Goal: Information Seeking & Learning: Learn about a topic

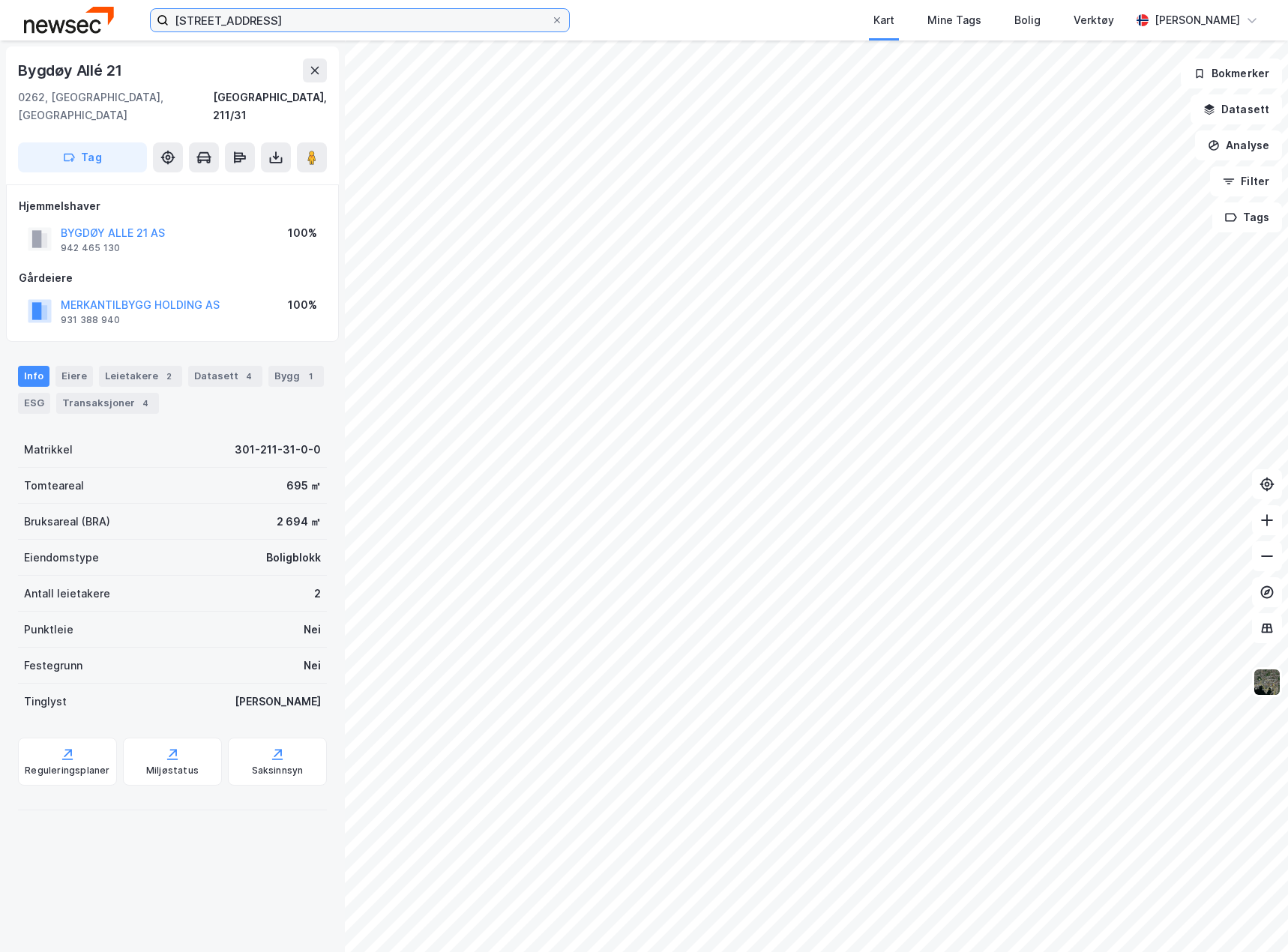
click at [318, 19] on input "[STREET_ADDRESS]" at bounding box center [359, 20] width 382 height 22
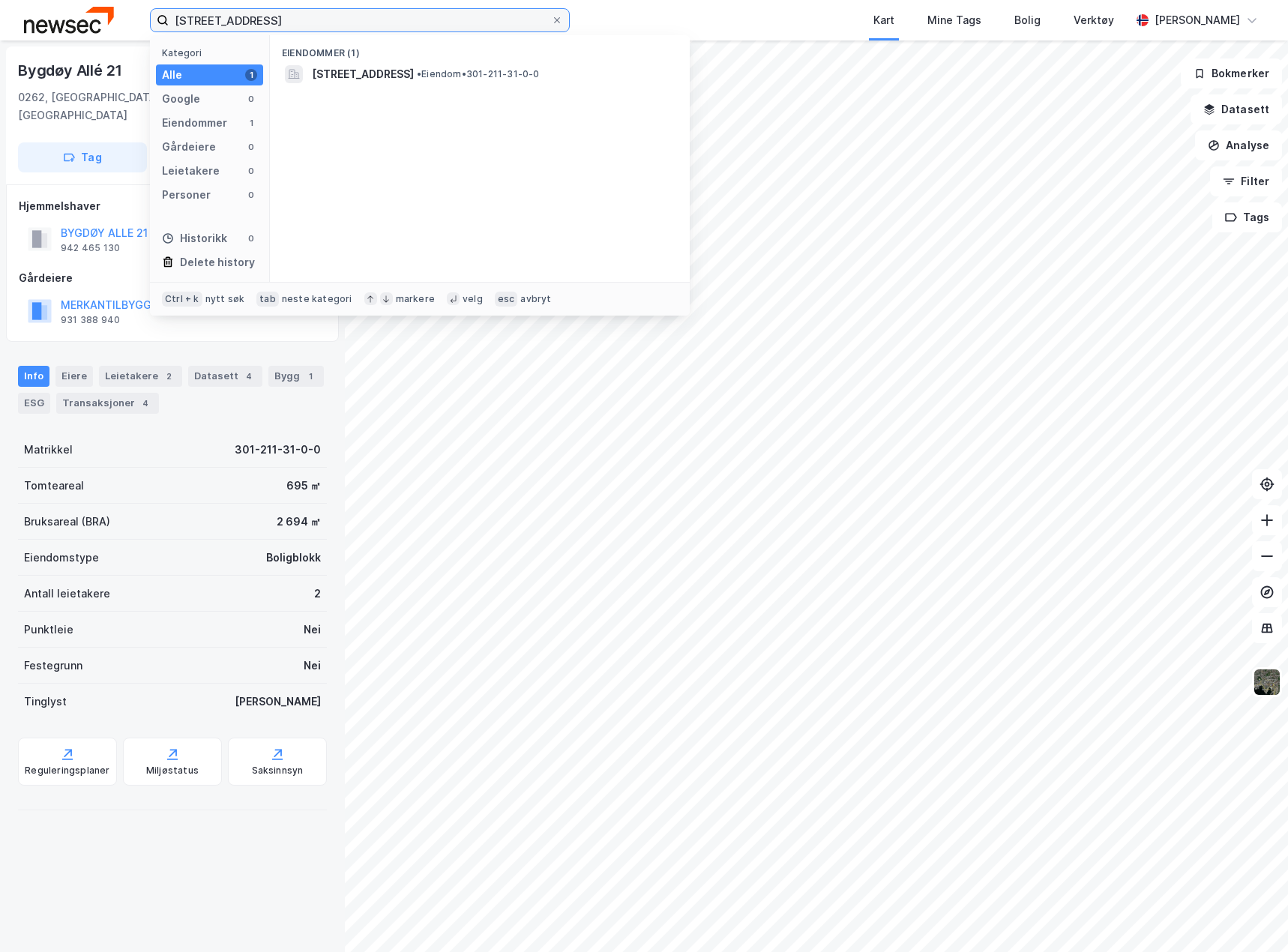
click at [318, 19] on input "[STREET_ADDRESS]" at bounding box center [359, 20] width 382 height 22
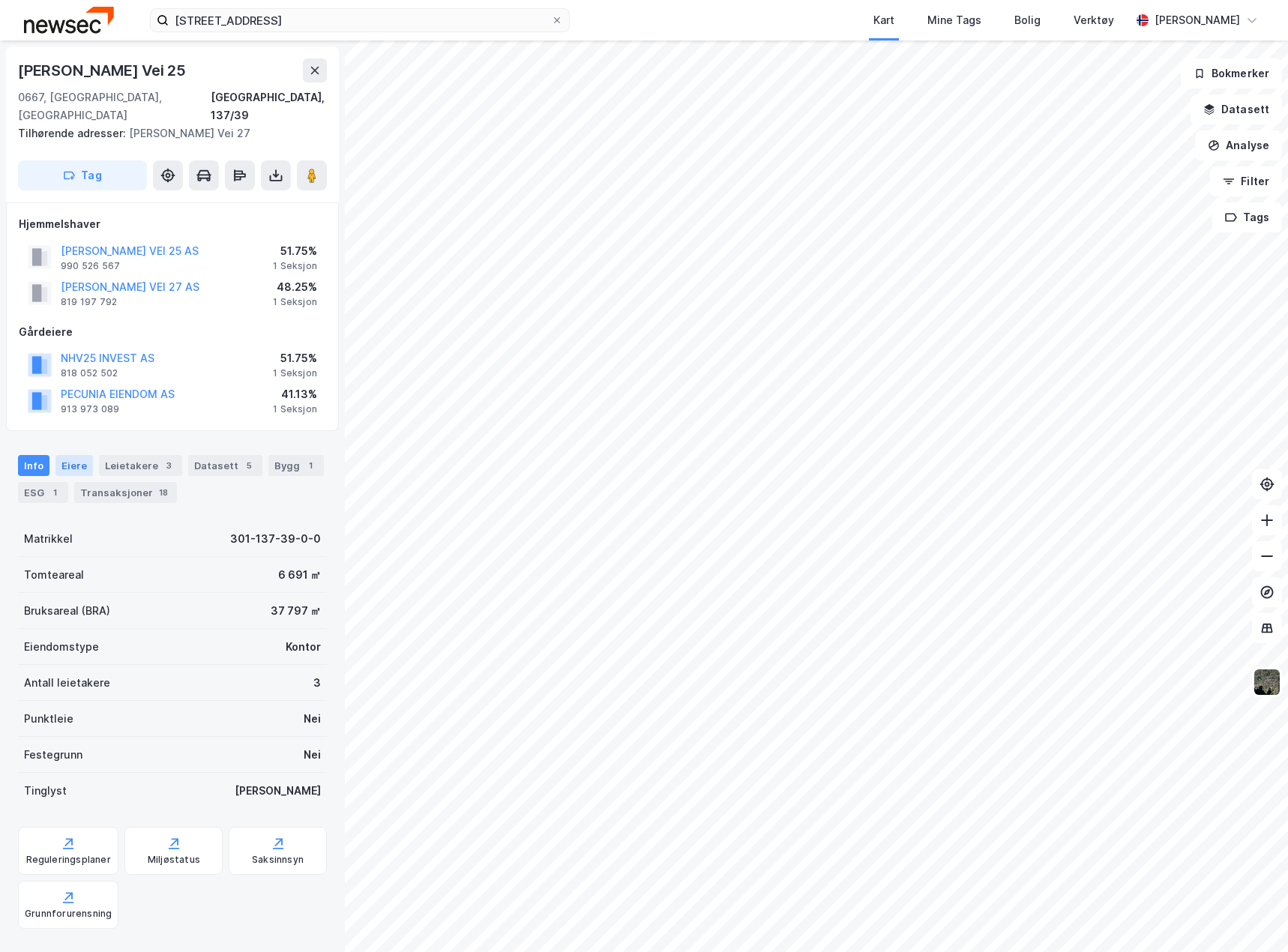
click at [77, 455] on div "Eiere" at bounding box center [74, 465] width 37 height 21
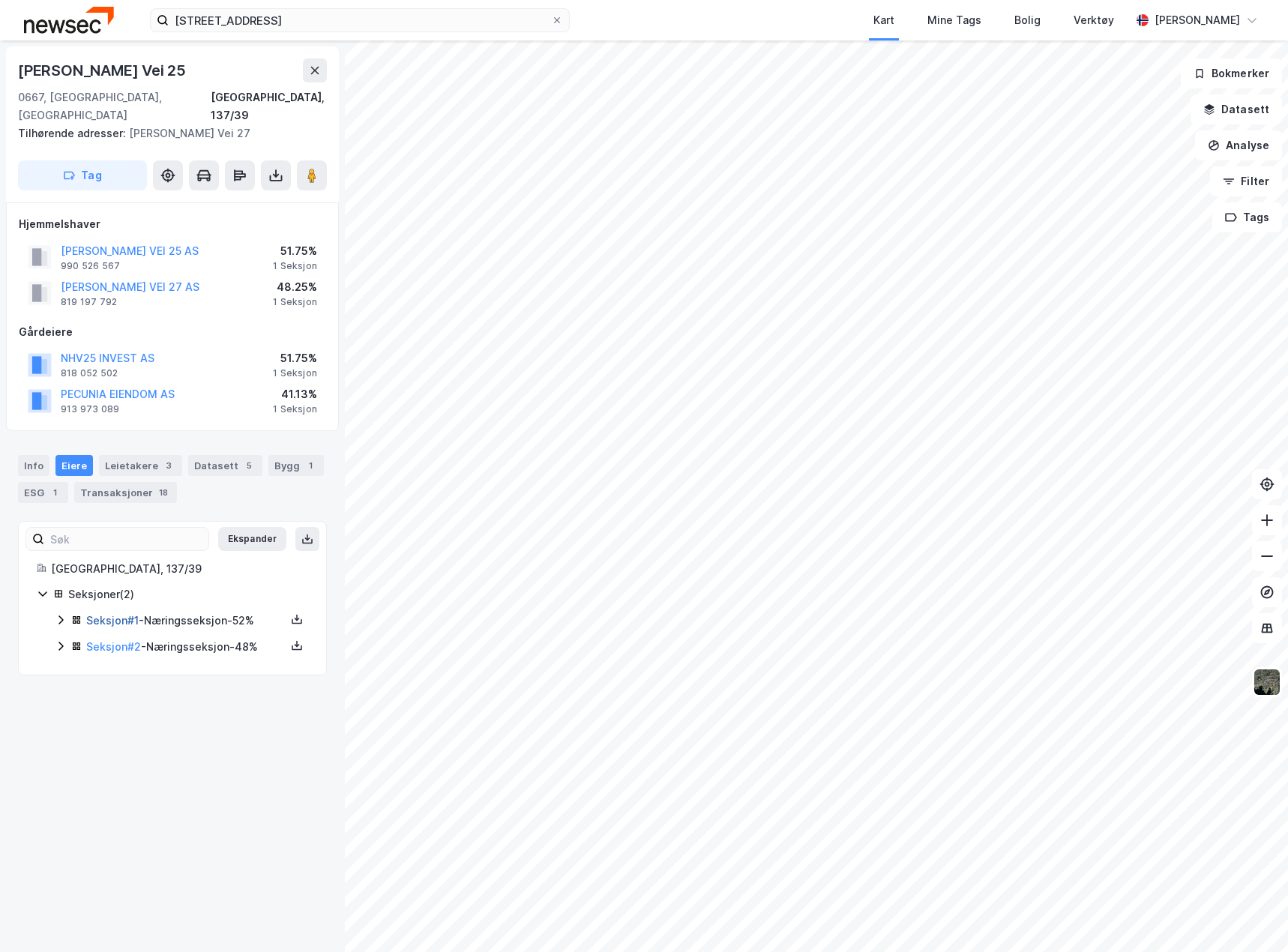
click at [129, 614] on link "Seksjon # 1" at bounding box center [112, 620] width 52 height 12
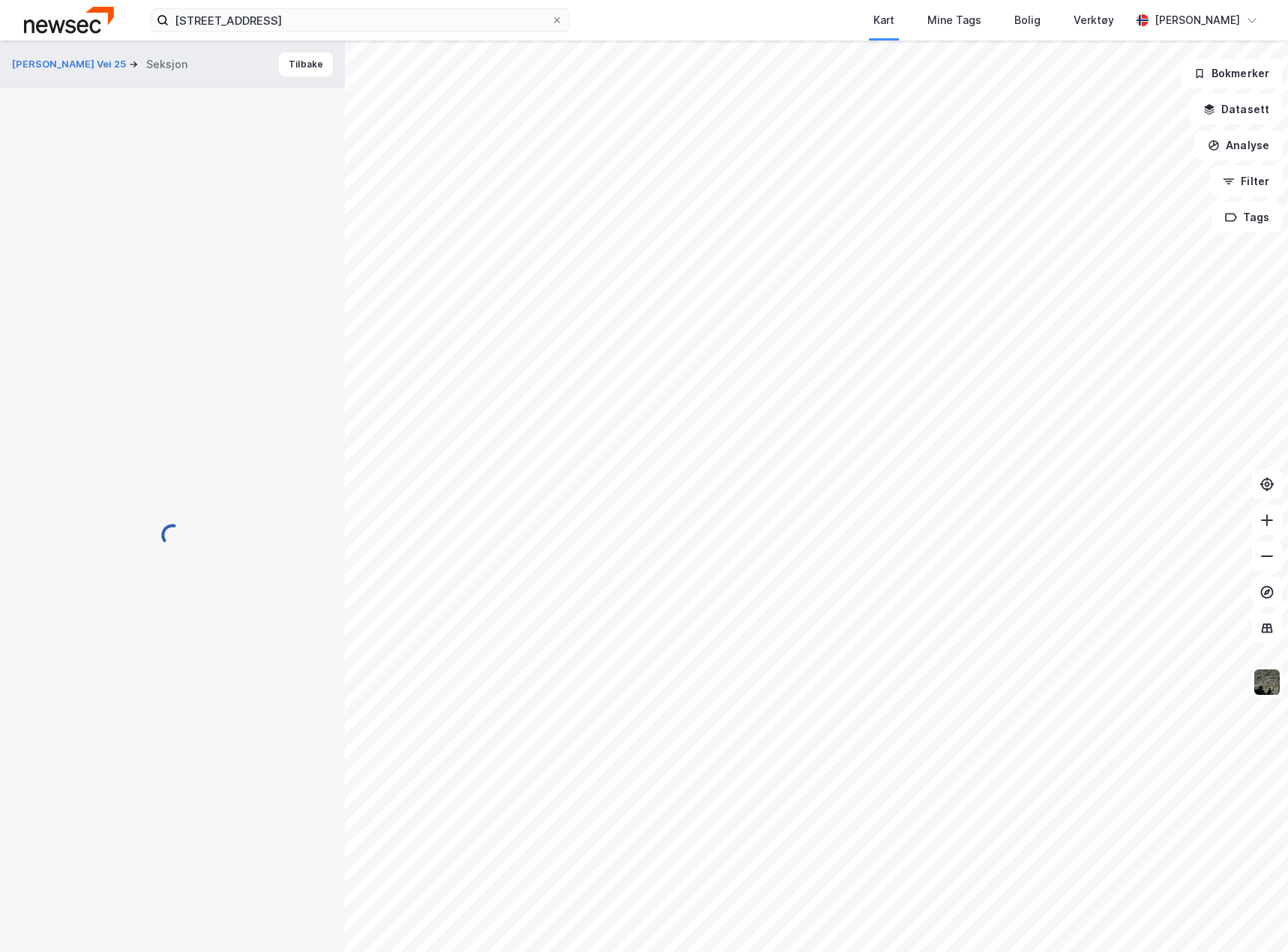
scroll to position [3, 0]
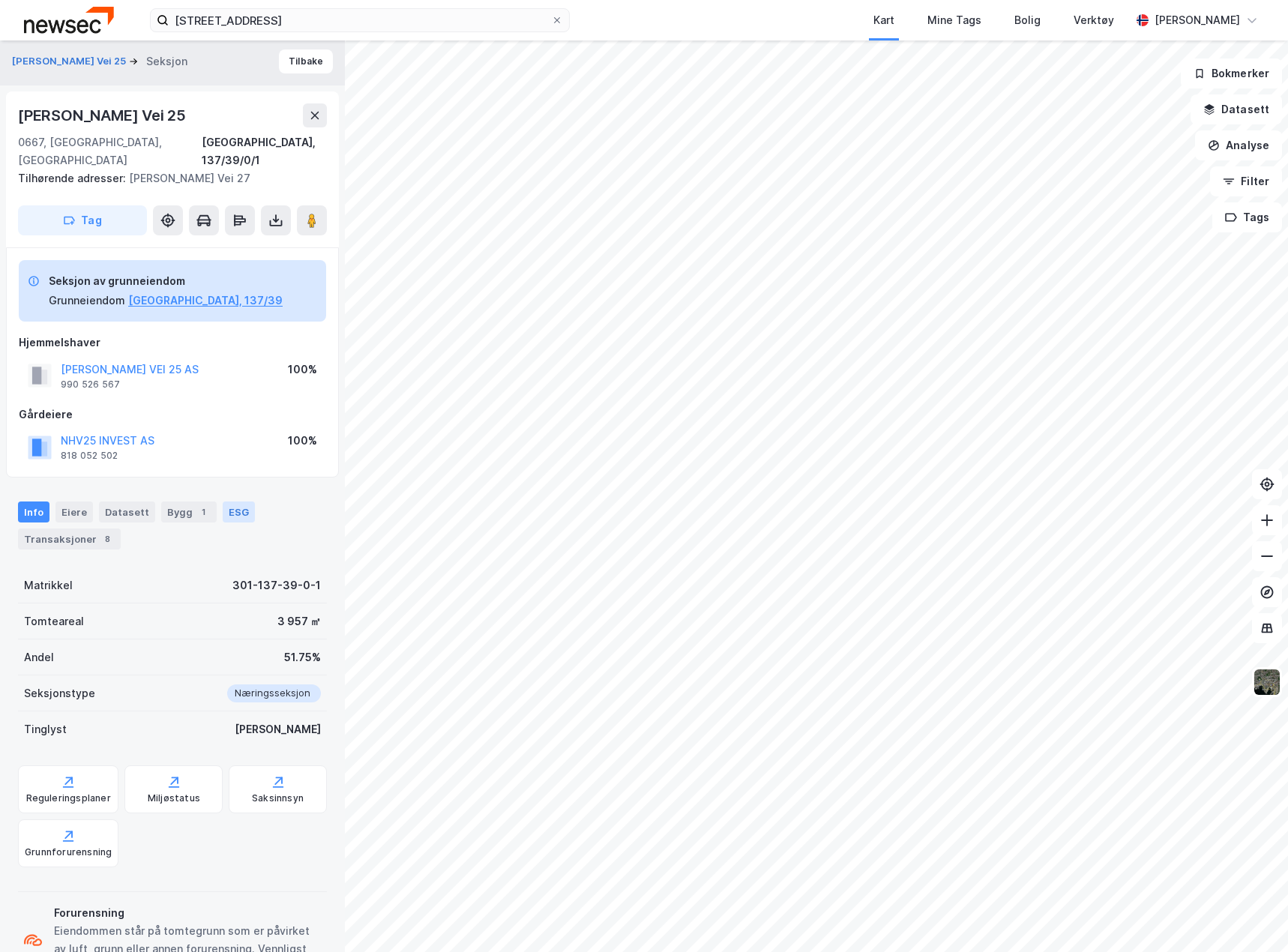
click at [230, 502] on div "ESG" at bounding box center [238, 512] width 32 height 21
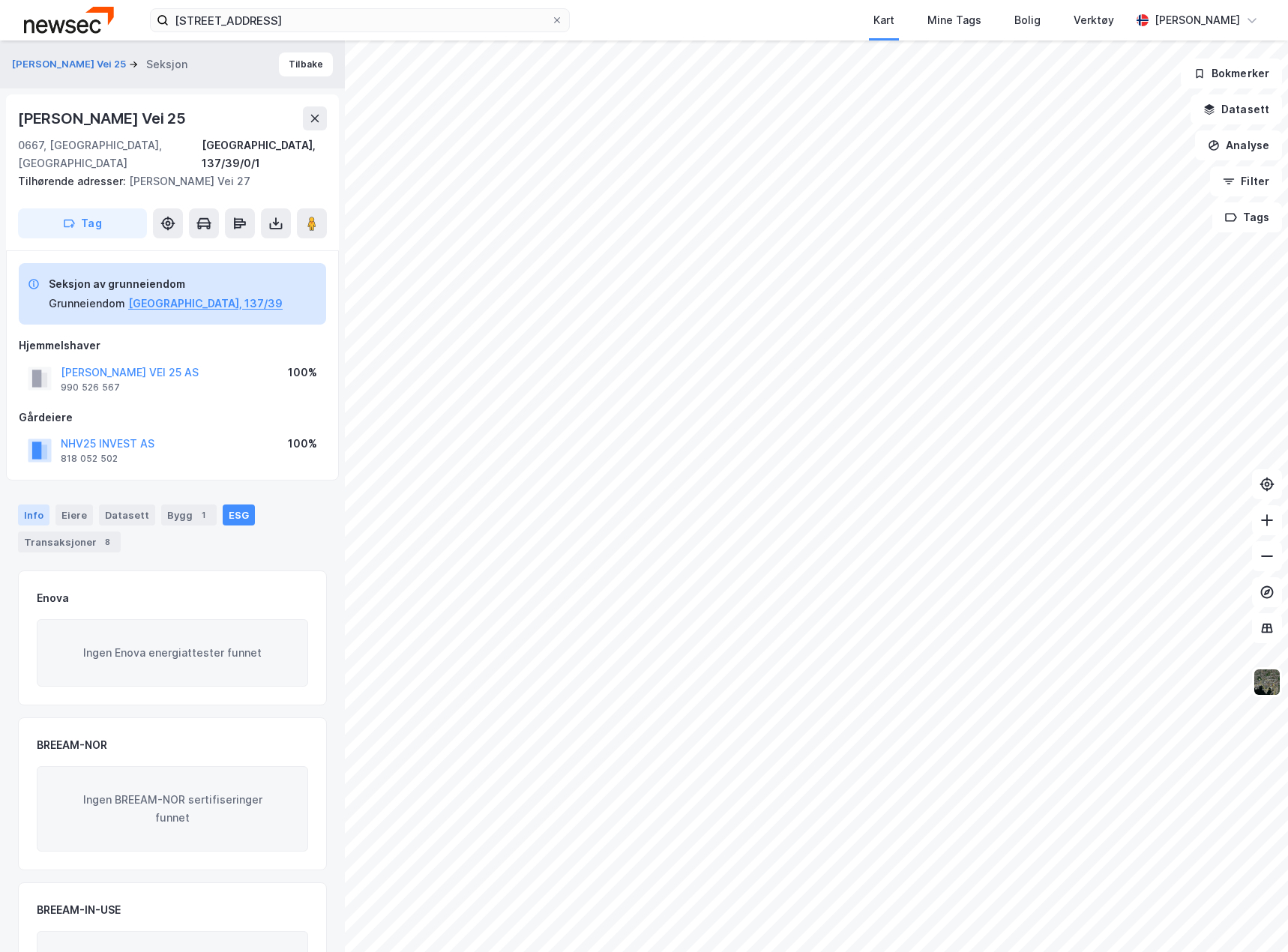
click at [37, 504] on div "Info" at bounding box center [34, 515] width 32 height 21
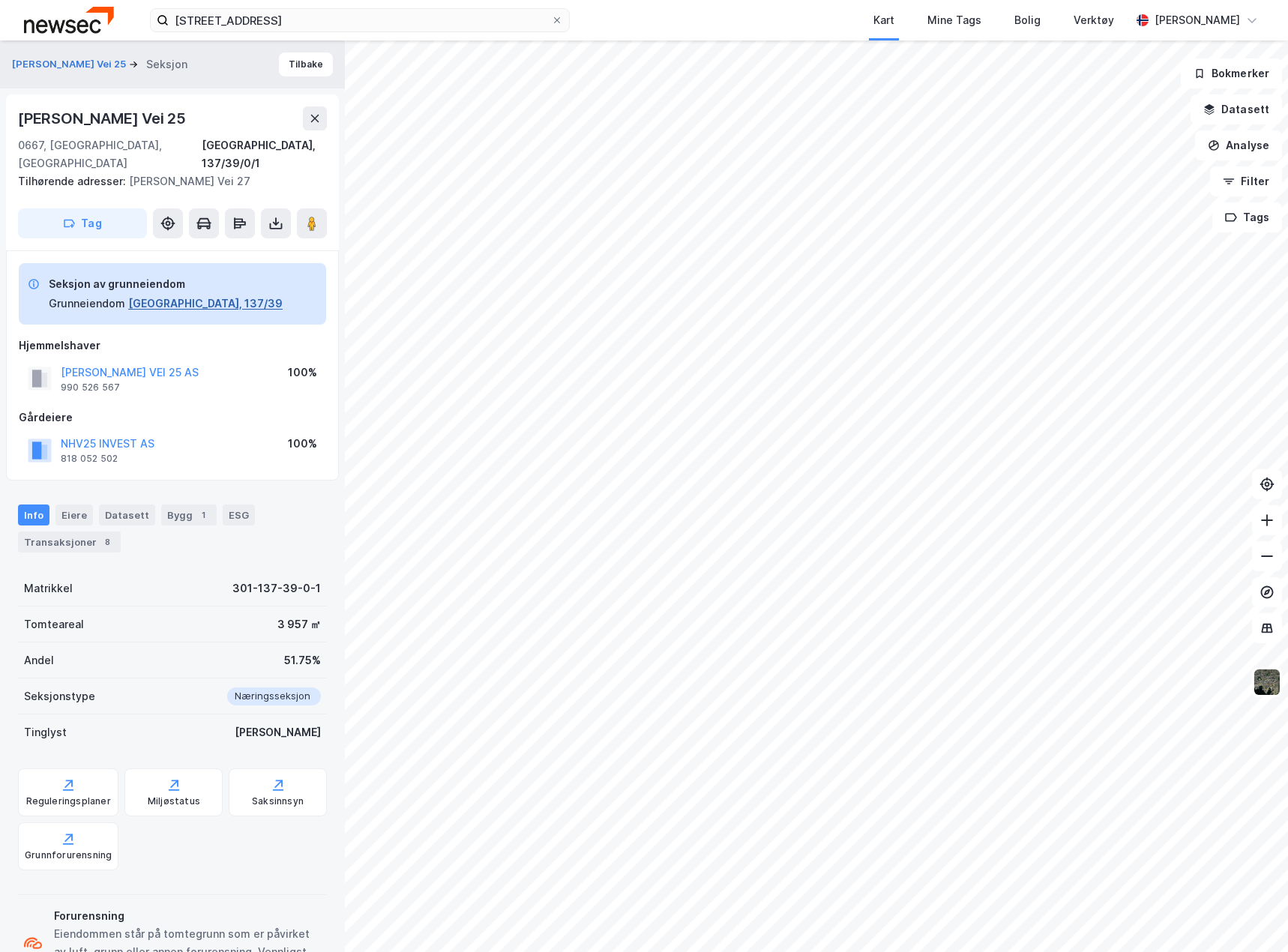
click at [177, 294] on button "[GEOGRAPHIC_DATA], 137/39" at bounding box center [206, 303] width 154 height 18
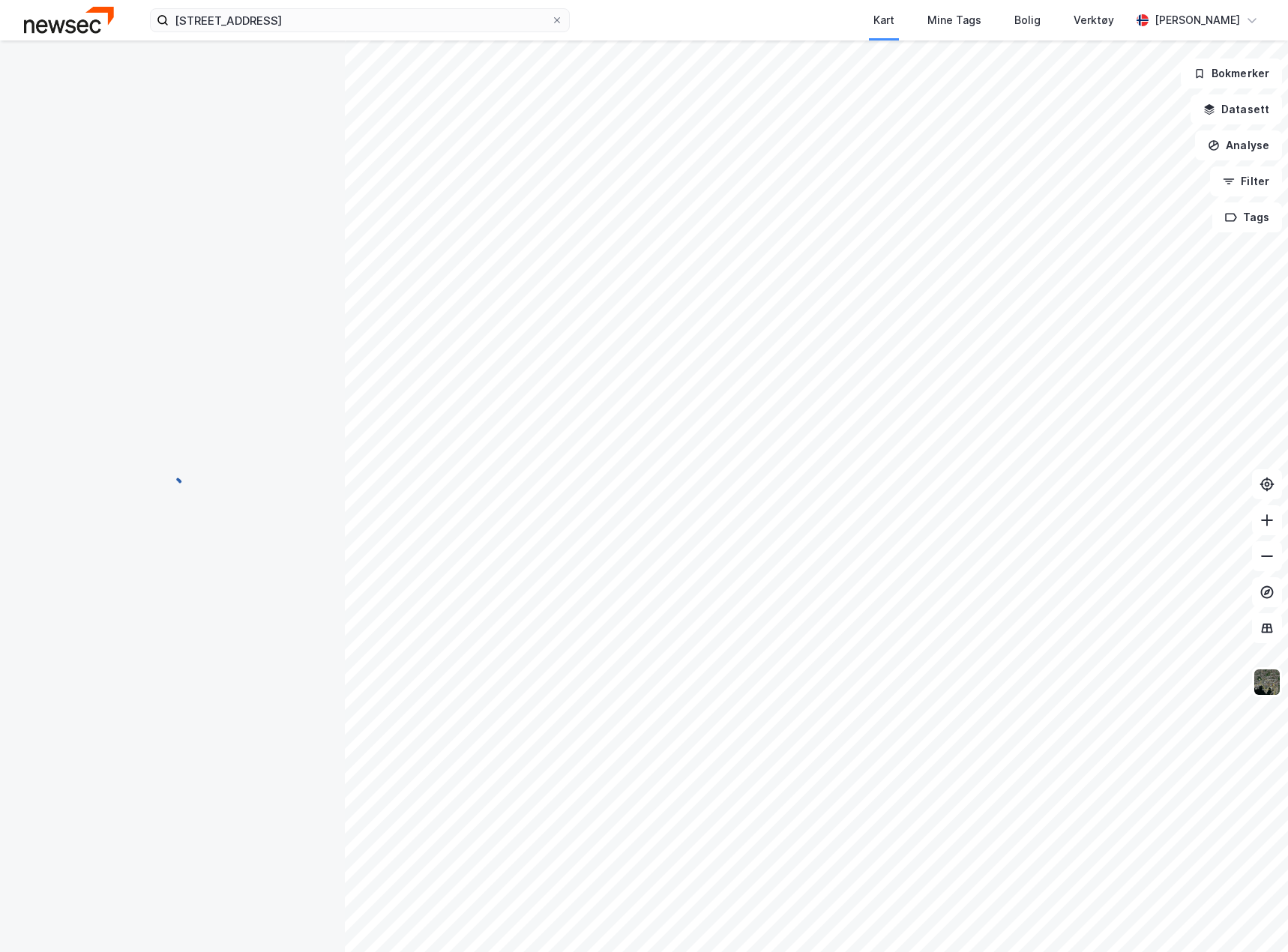
scroll to position [3, 0]
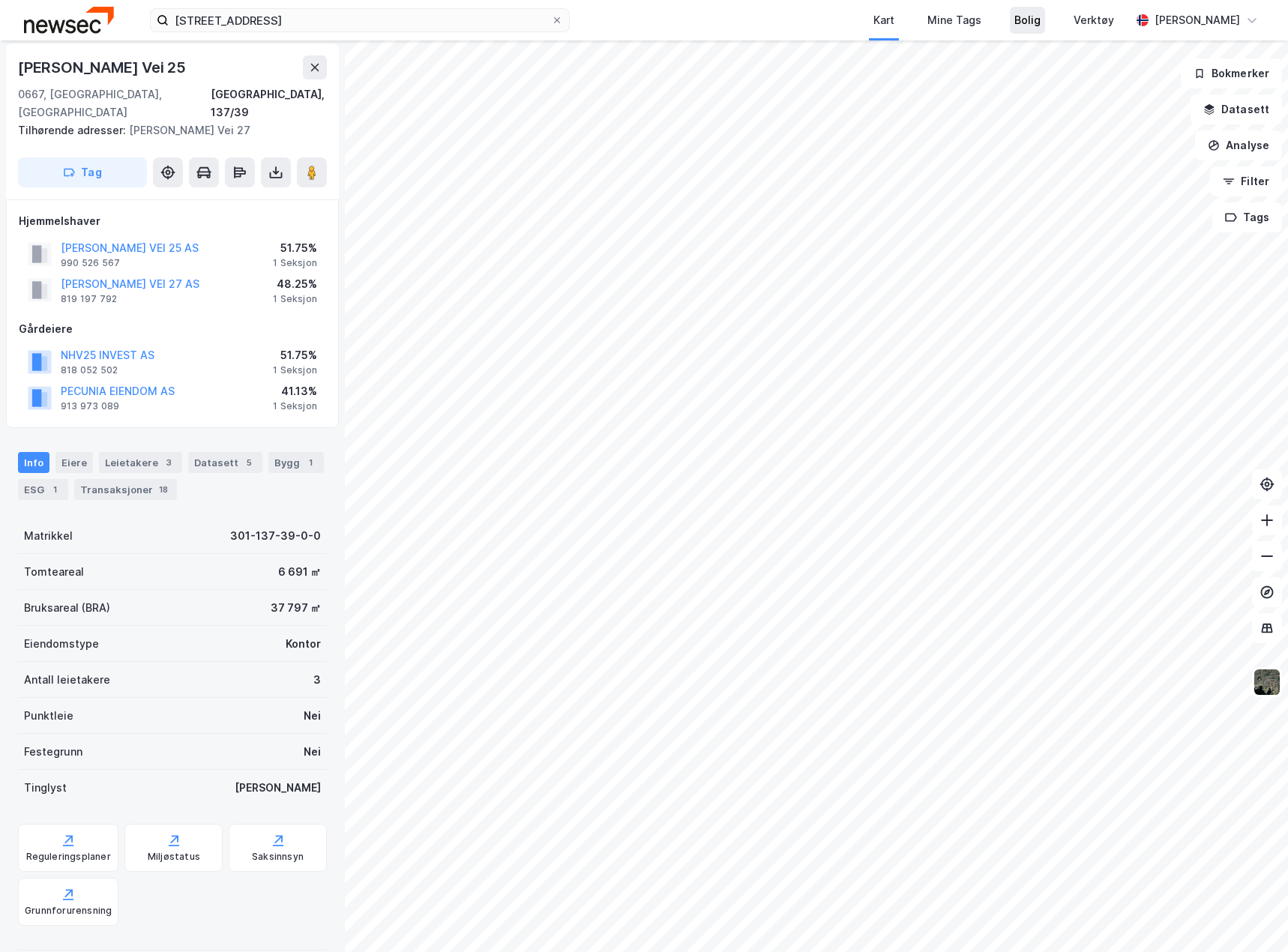
click at [1015, 27] on div "Bolig" at bounding box center [1028, 20] width 27 height 18
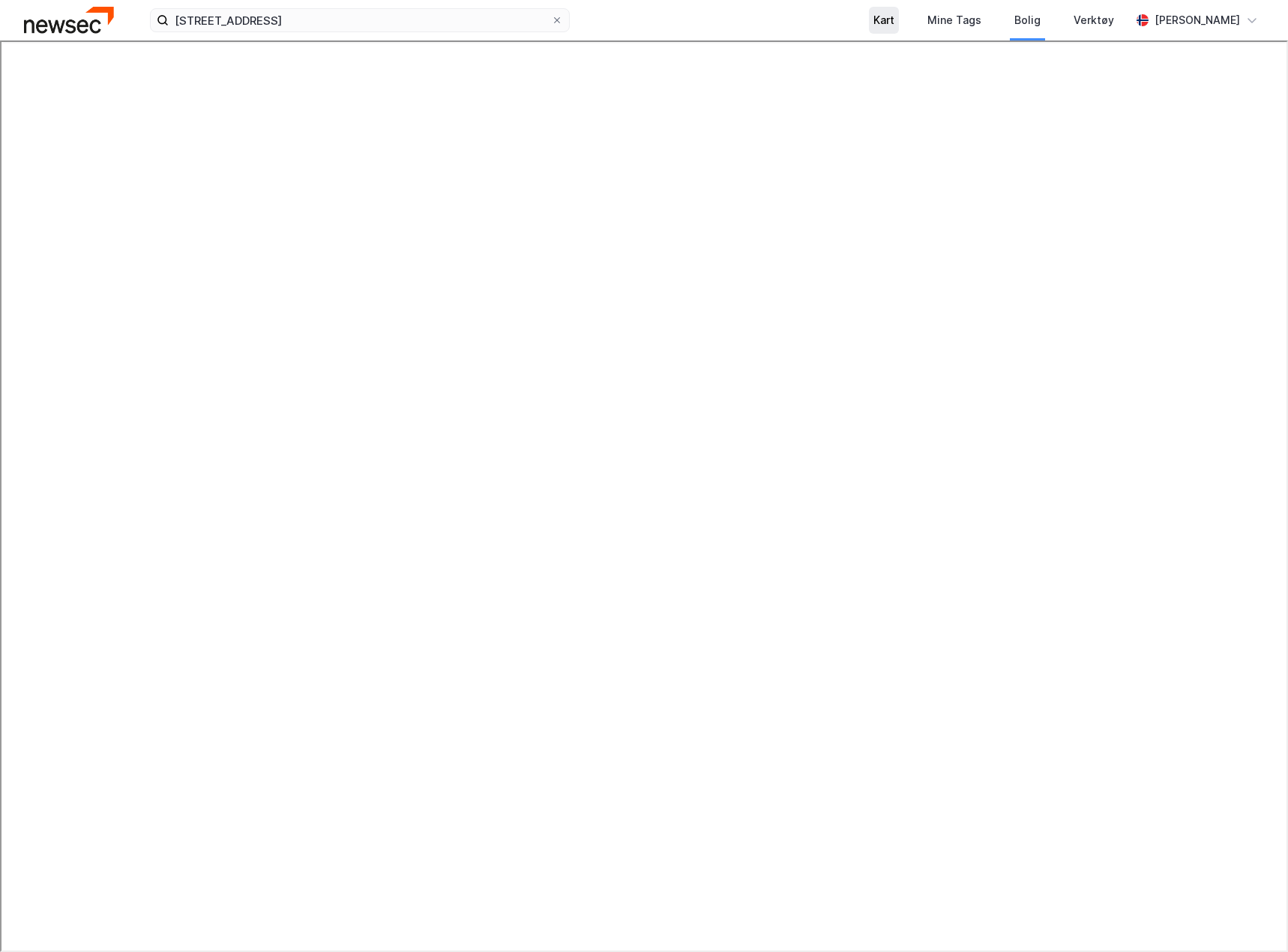
click at [875, 20] on div "Kart" at bounding box center [884, 20] width 30 height 27
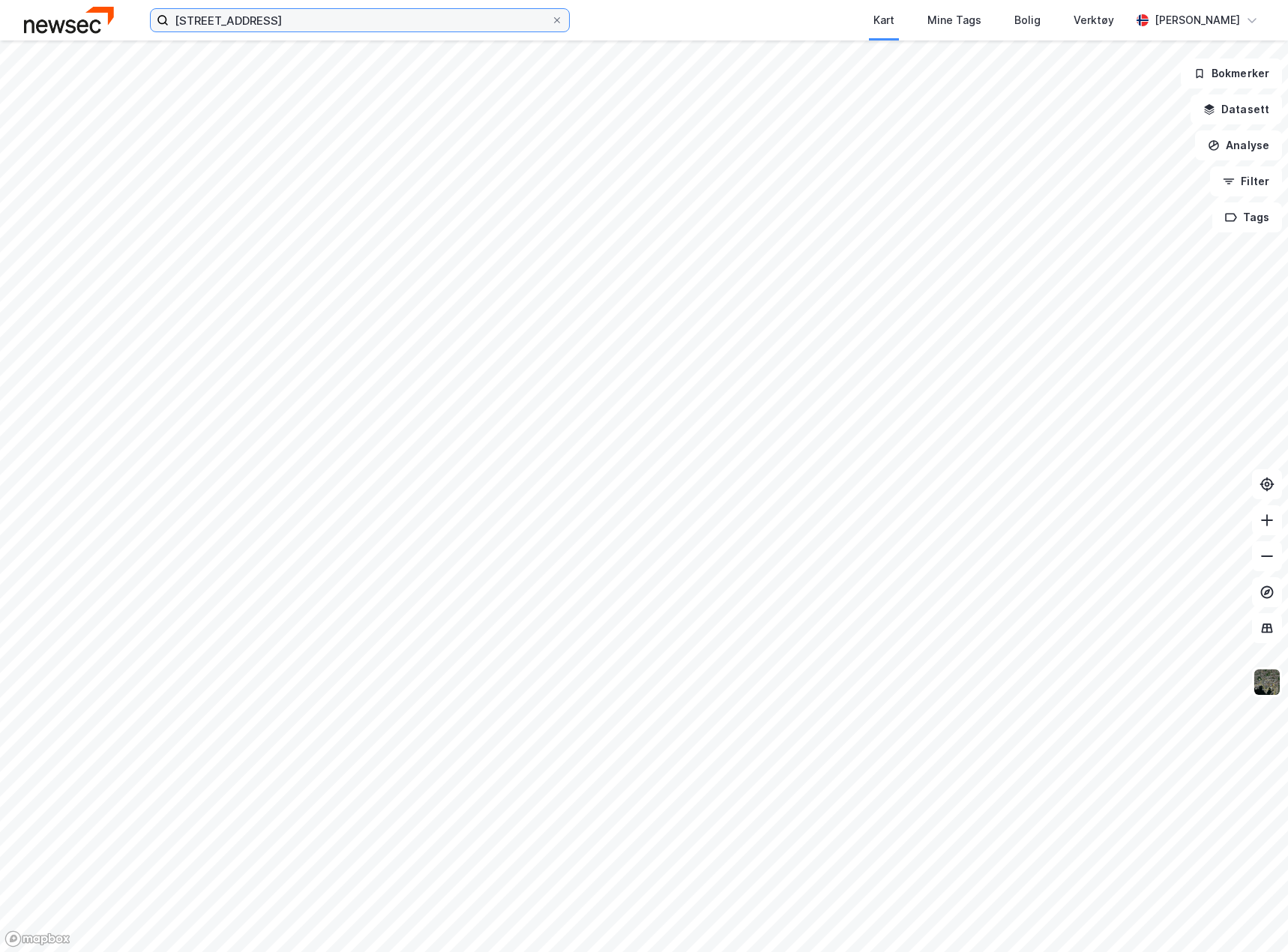
click at [381, 17] on input "[STREET_ADDRESS]" at bounding box center [359, 20] width 382 height 22
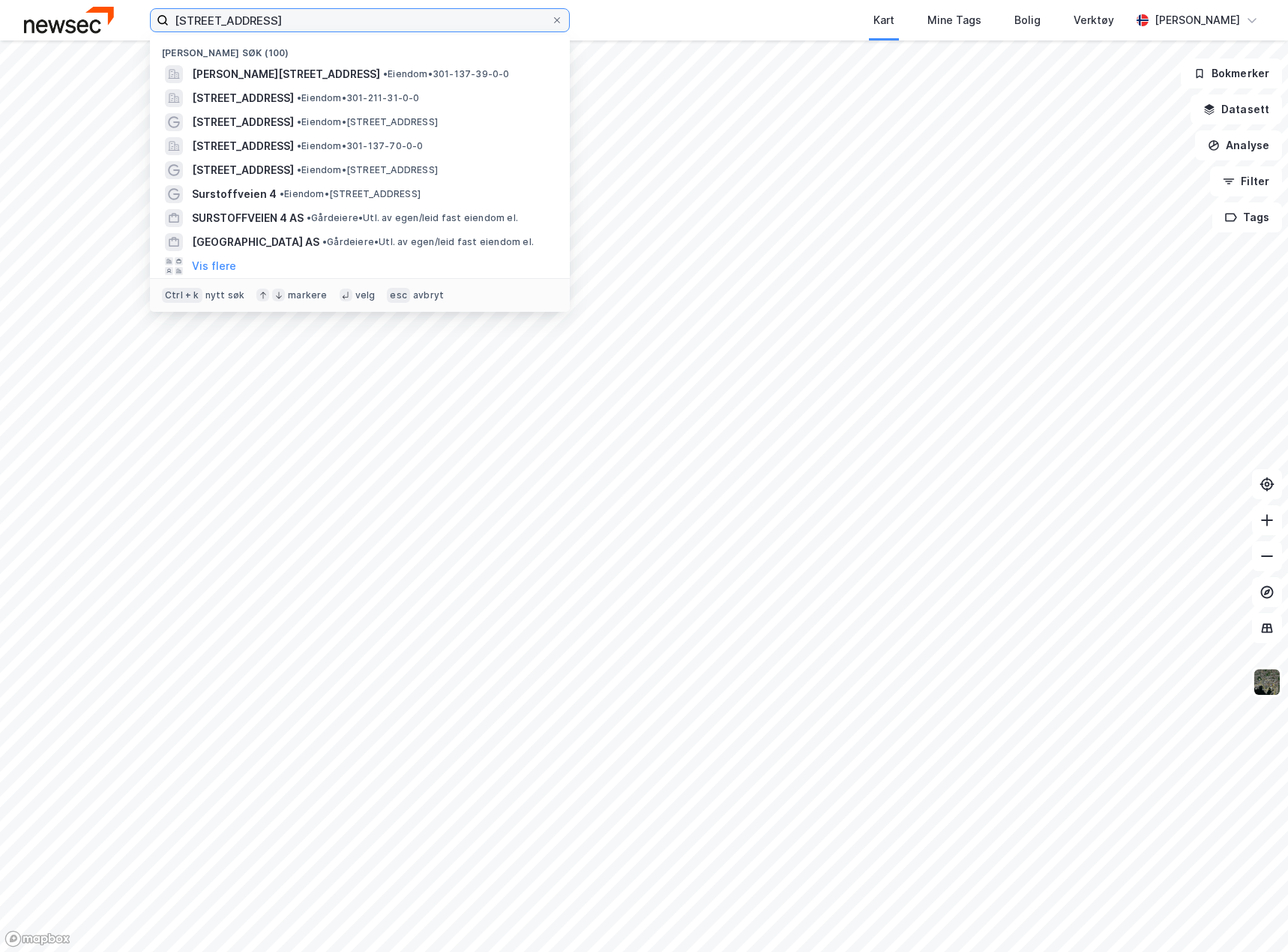
click at [381, 17] on input "[STREET_ADDRESS]" at bounding box center [359, 20] width 382 height 22
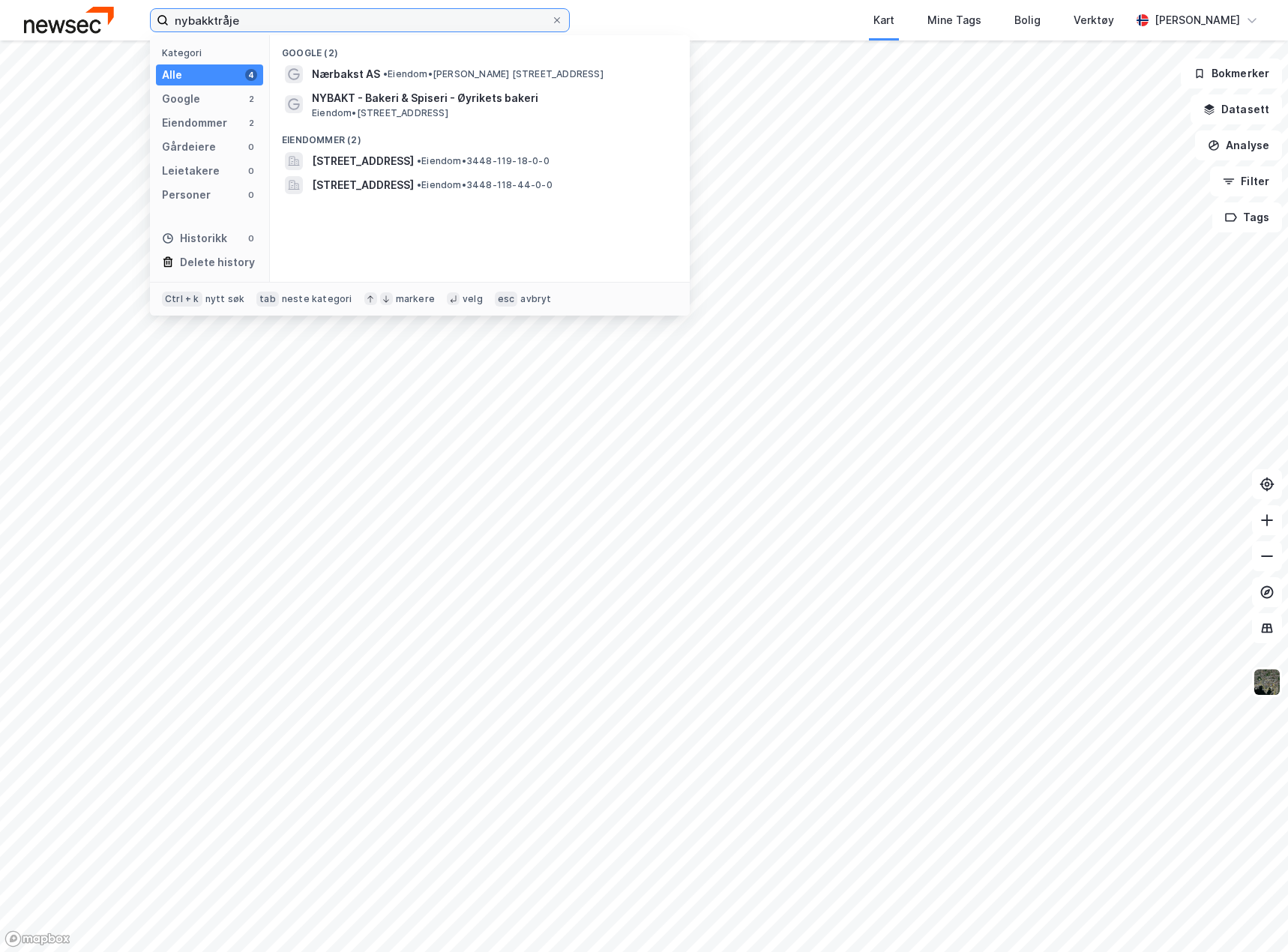
click at [260, 20] on input "nybakktråje" at bounding box center [359, 20] width 382 height 22
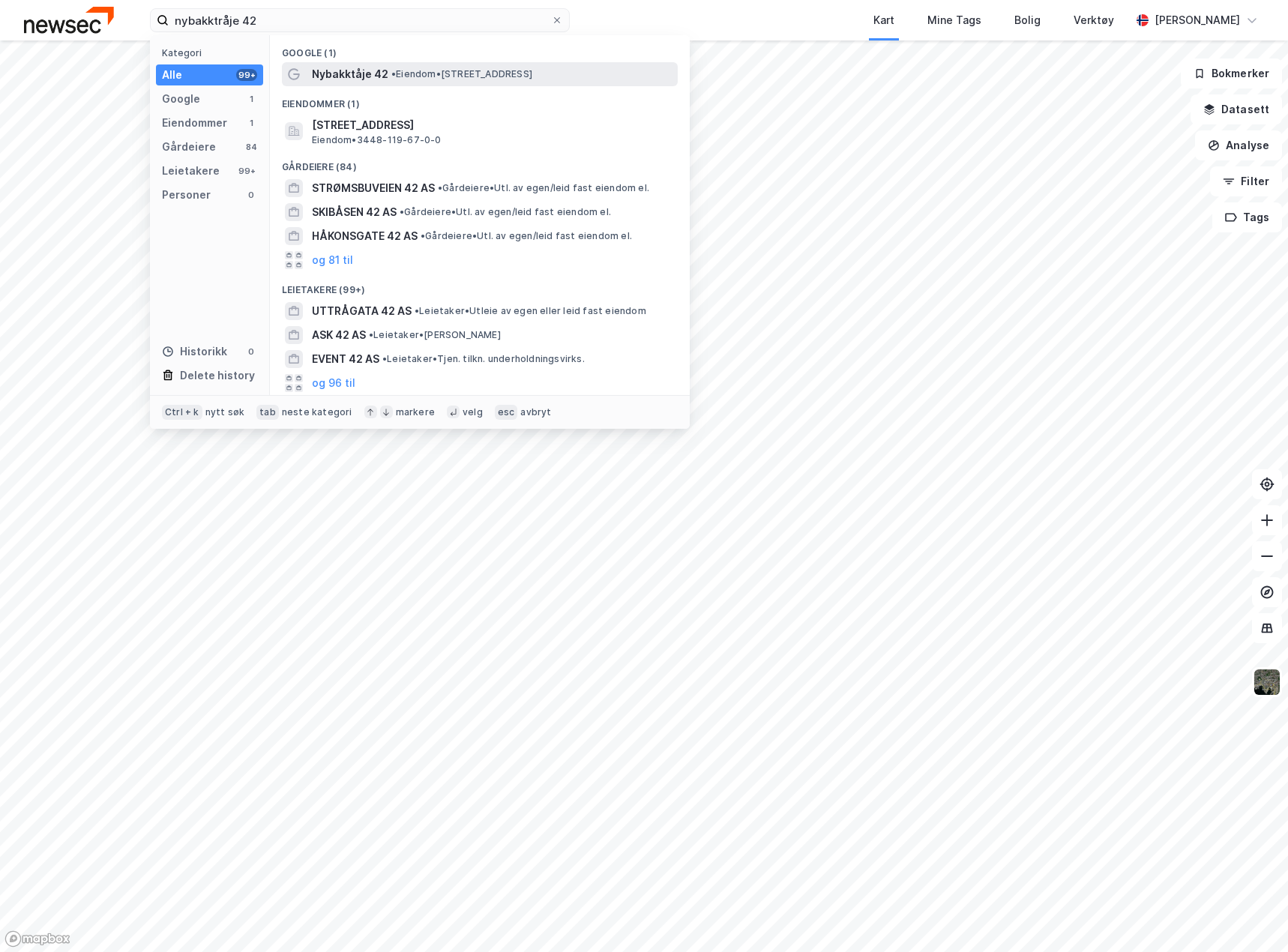
click at [345, 77] on span "Nybakktåje 42" at bounding box center [350, 74] width 76 height 18
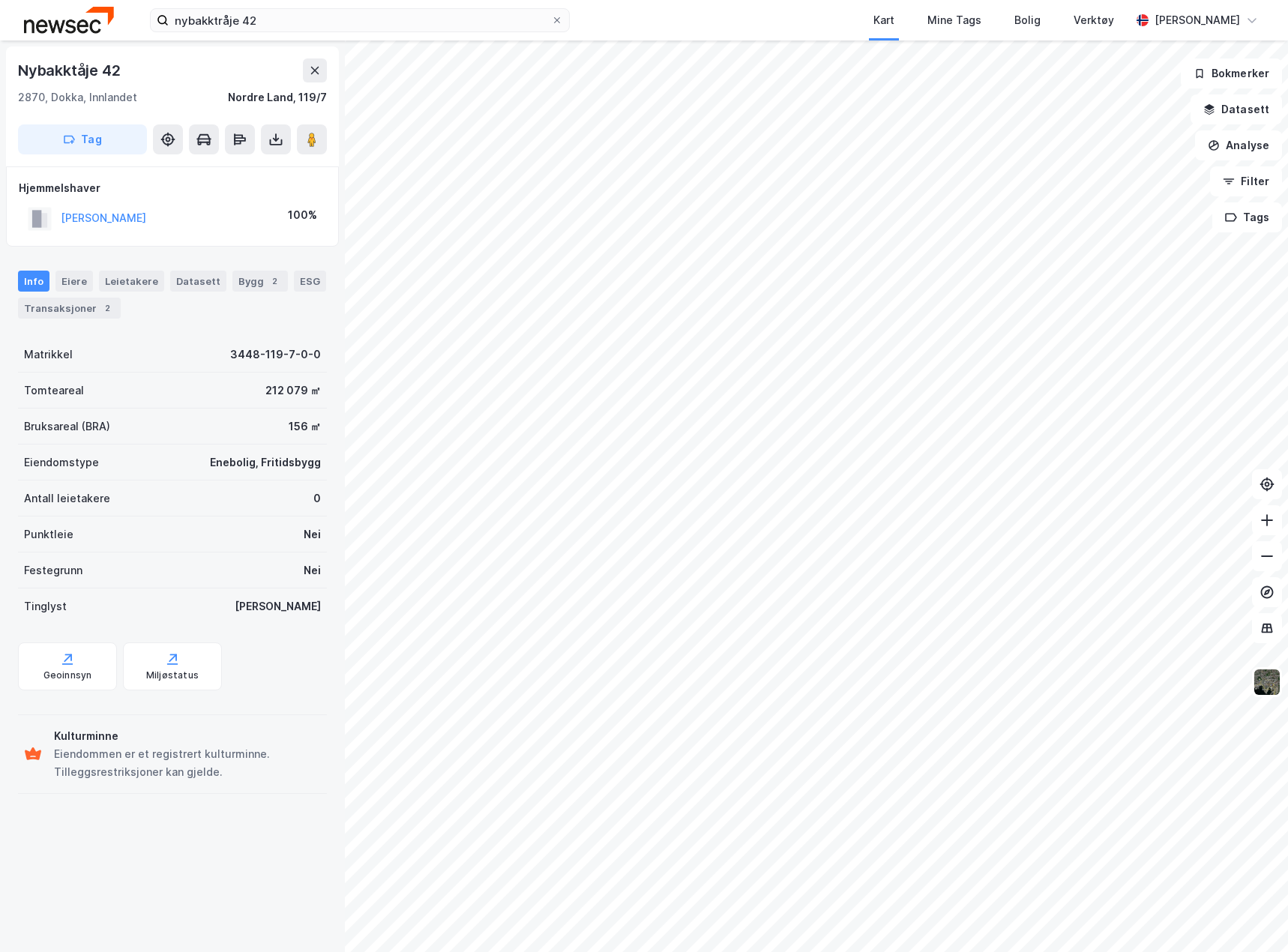
click at [1287, 557] on html "nybakktråje 42 Kart Mine Tags Bolig Verktøy [PERSON_NAME] Nybakktåje 42 2870, […" at bounding box center [644, 476] width 1288 height 952
click at [301, 18] on input "nybakktråje 42" at bounding box center [359, 20] width 382 height 22
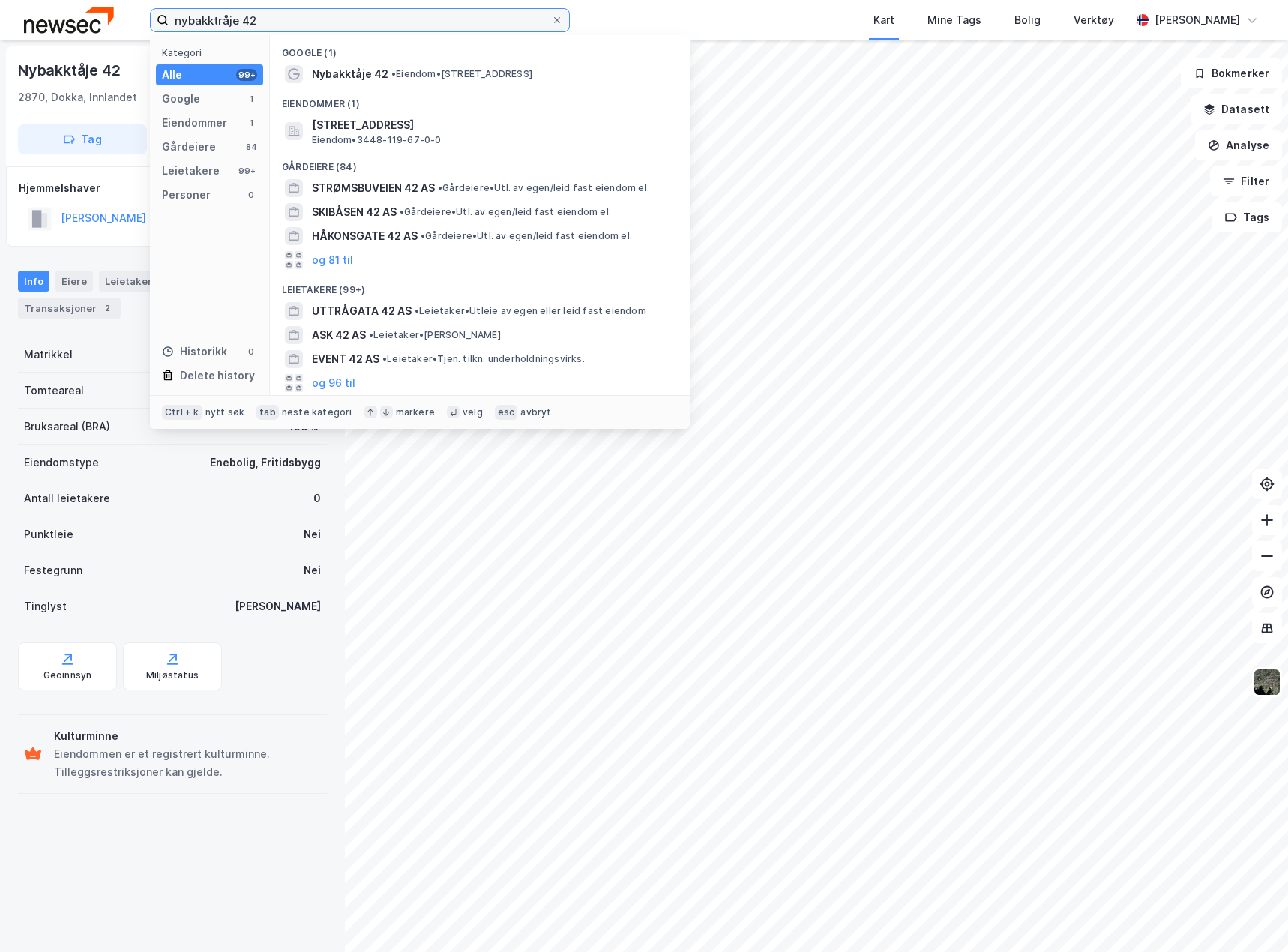
click at [301, 18] on input "nybakktråje 42" at bounding box center [359, 20] width 382 height 22
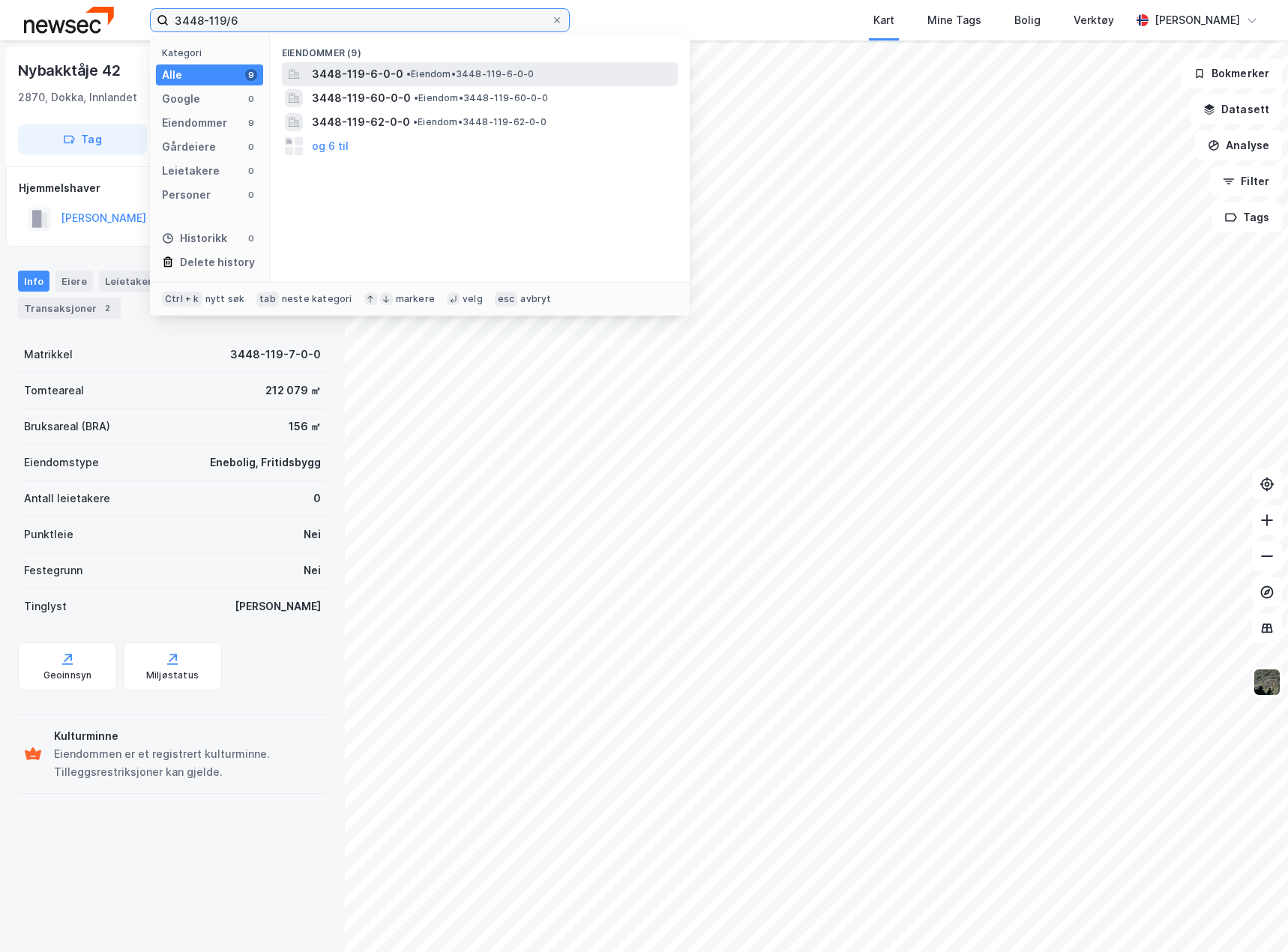
type input "3448-119/6"
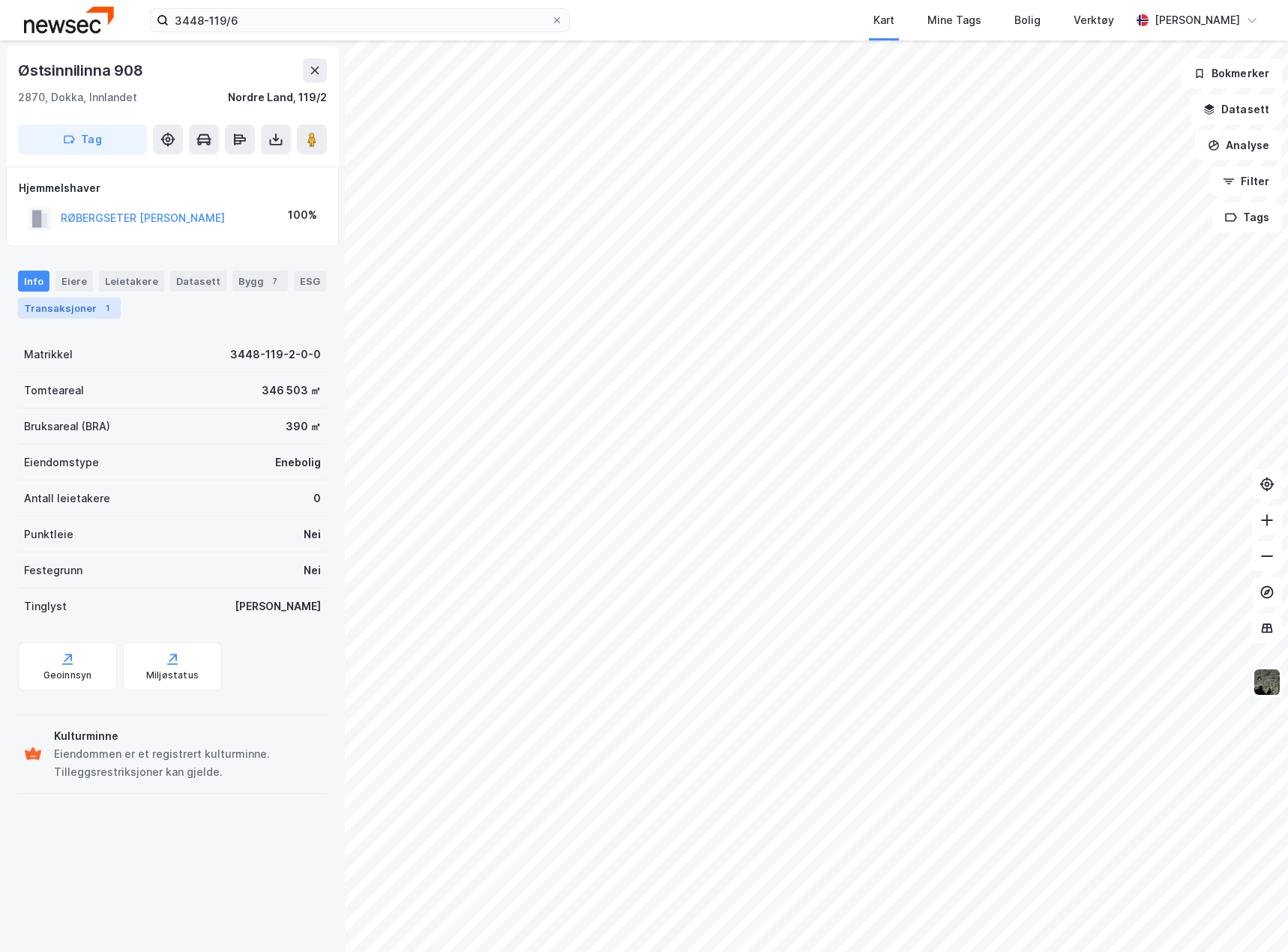
click at [103, 311] on div "1" at bounding box center [107, 308] width 15 height 15
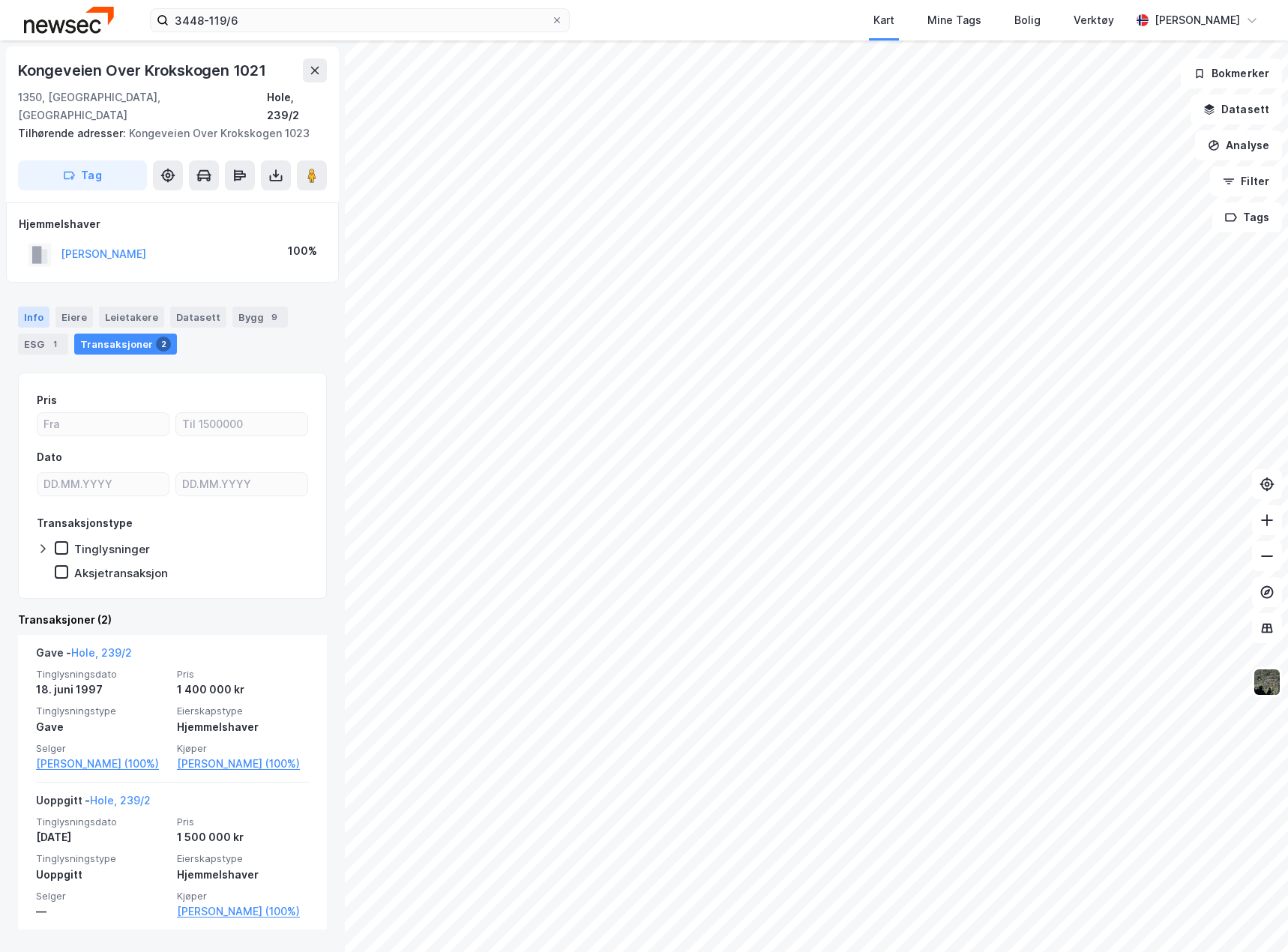
click at [23, 307] on div "Info" at bounding box center [34, 317] width 32 height 21
